Goal: Communication & Community: Answer question/provide support

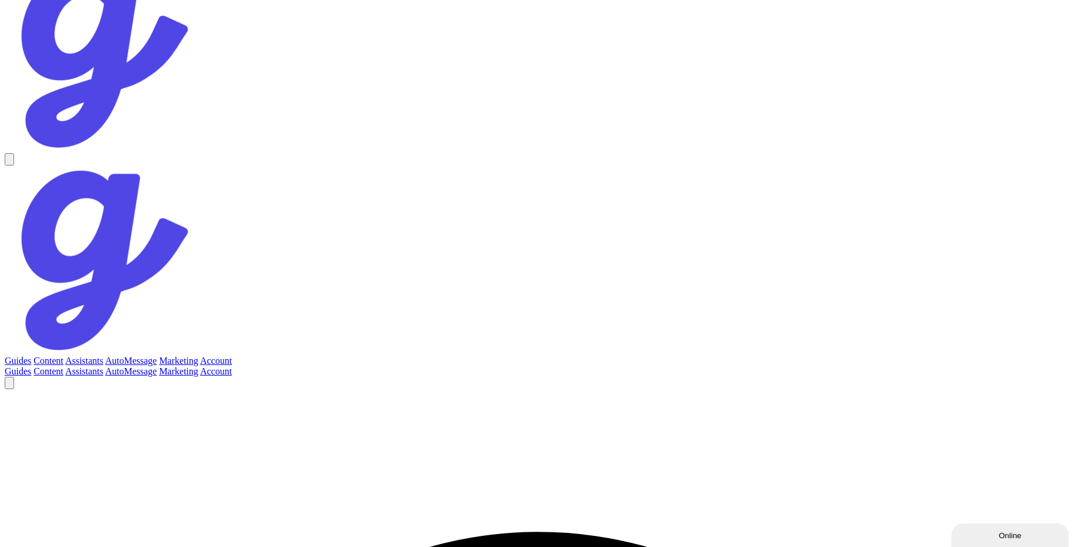
scroll to position [1735, 0]
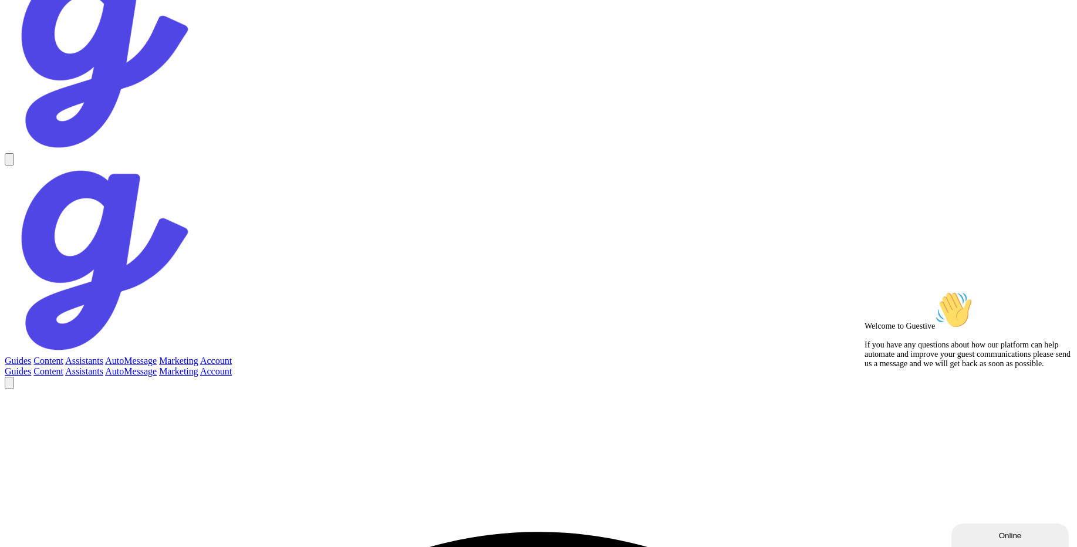
type textarea "sending and aproving from the guestive drft I apologize, but I don't have enoug…"
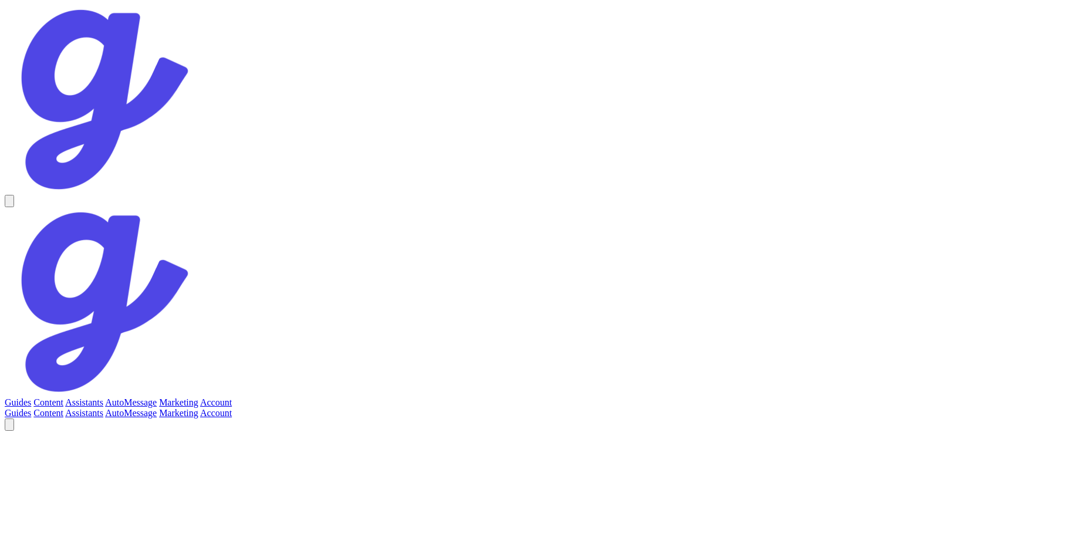
scroll to position [42, 0]
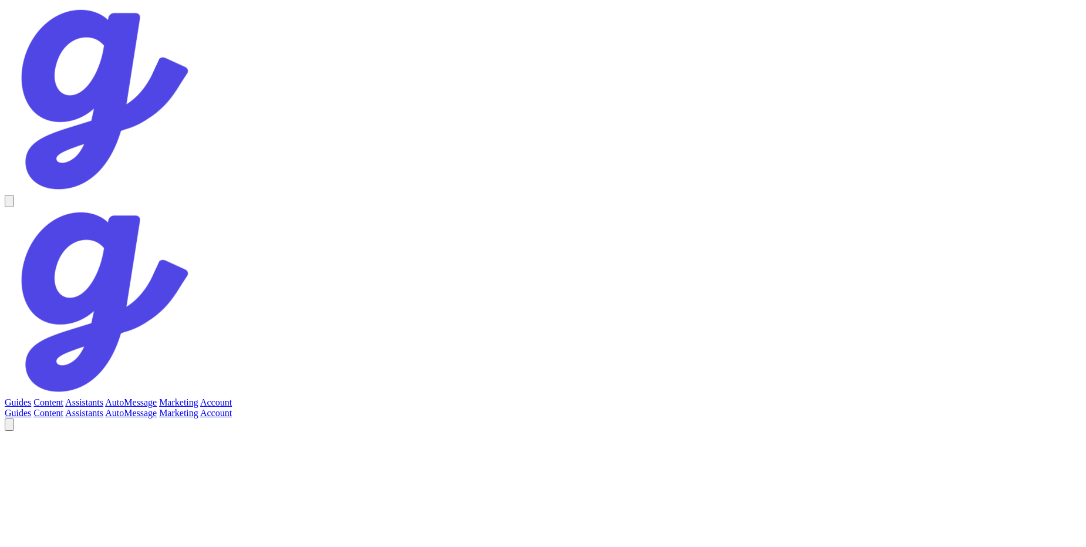
scroll to position [1890, 0]
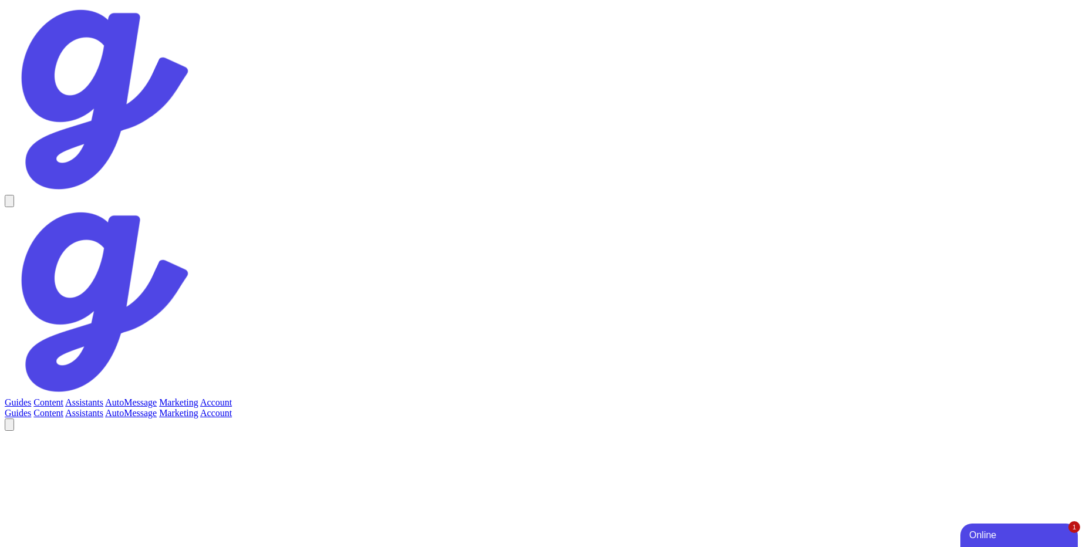
scroll to position [2165, 0]
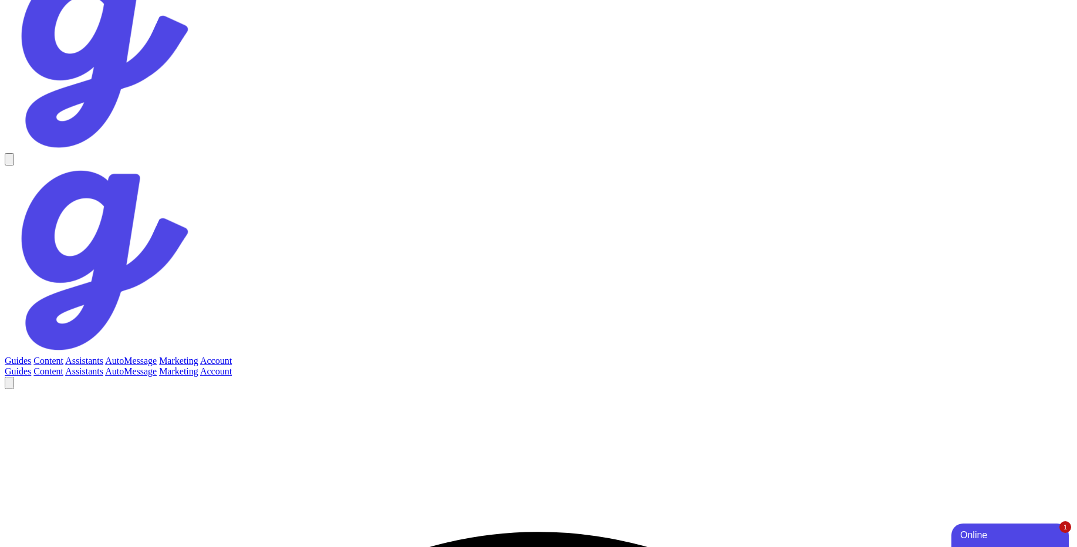
scroll to position [2054, 0]
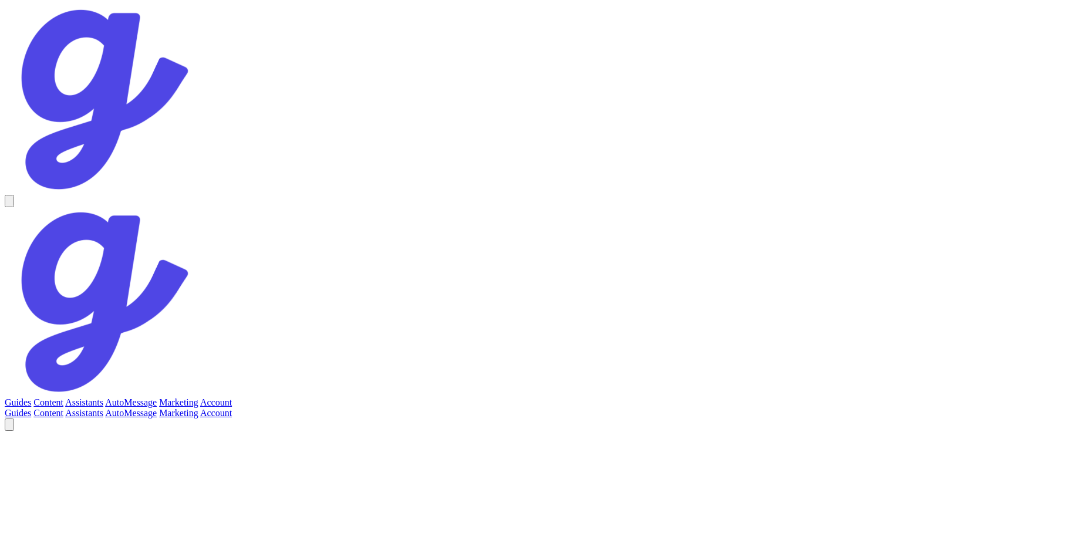
scroll to position [2425, 0]
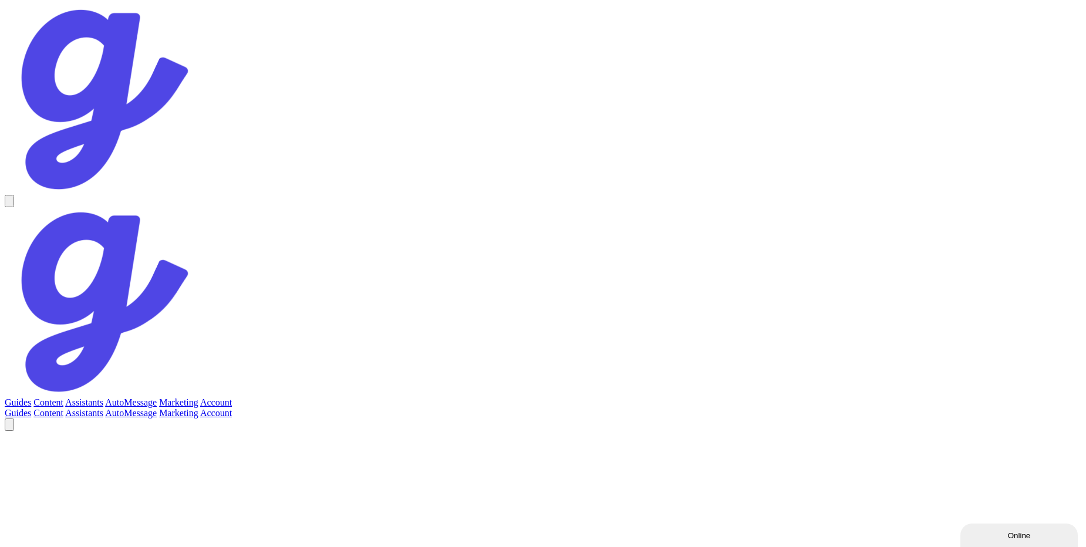
scroll to position [2947, 0]
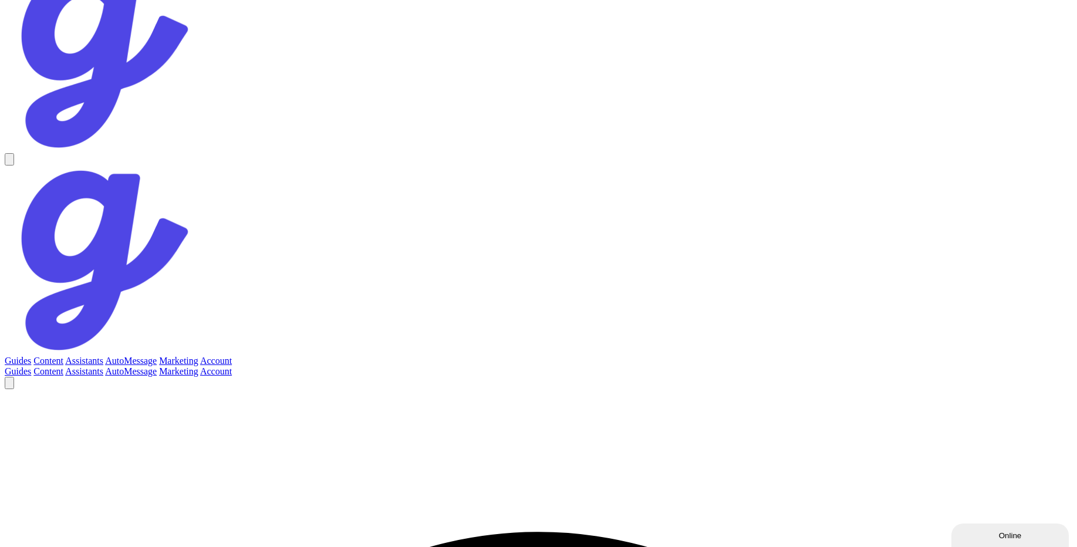
scroll to position [2144, 0]
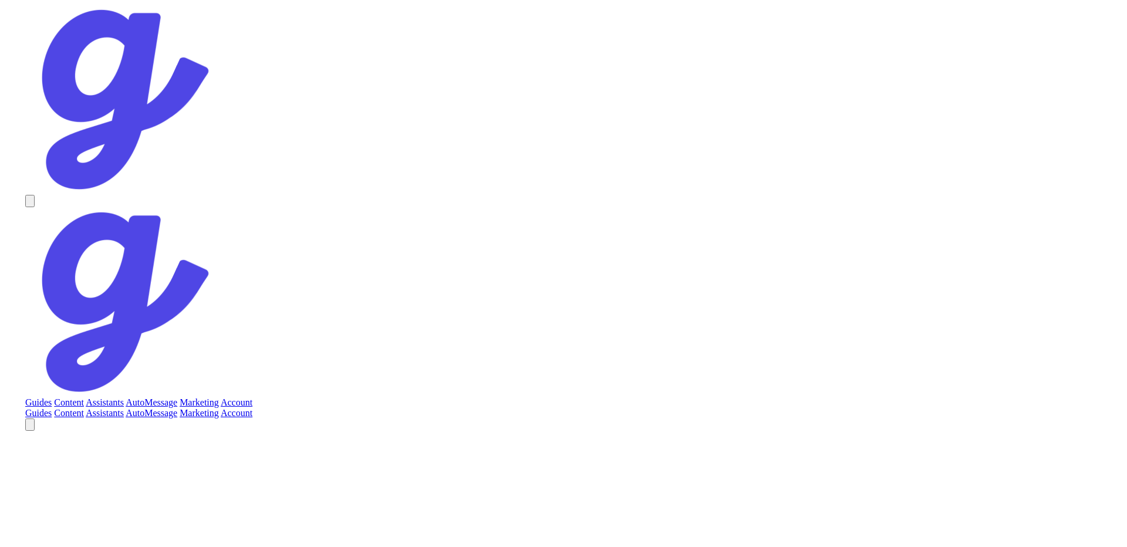
scroll to position [2054, 0]
